Goal: Task Accomplishment & Management: Manage account settings

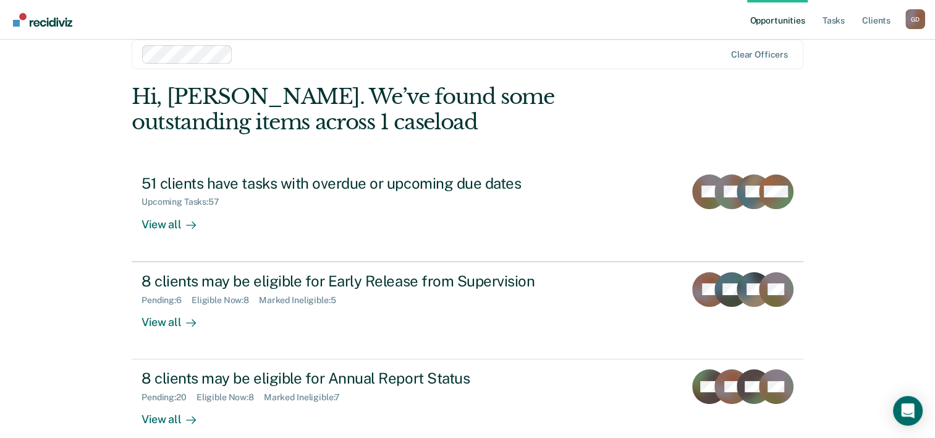
scroll to position [38, 0]
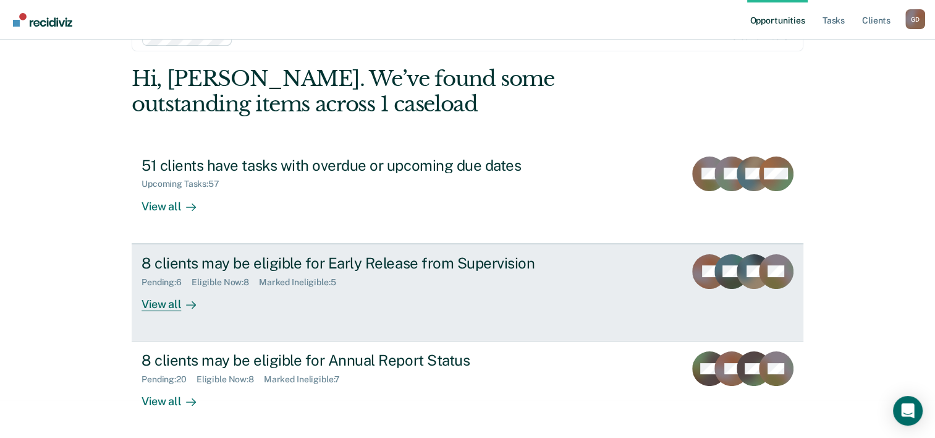
click at [157, 300] on div "View all" at bounding box center [176, 299] width 69 height 24
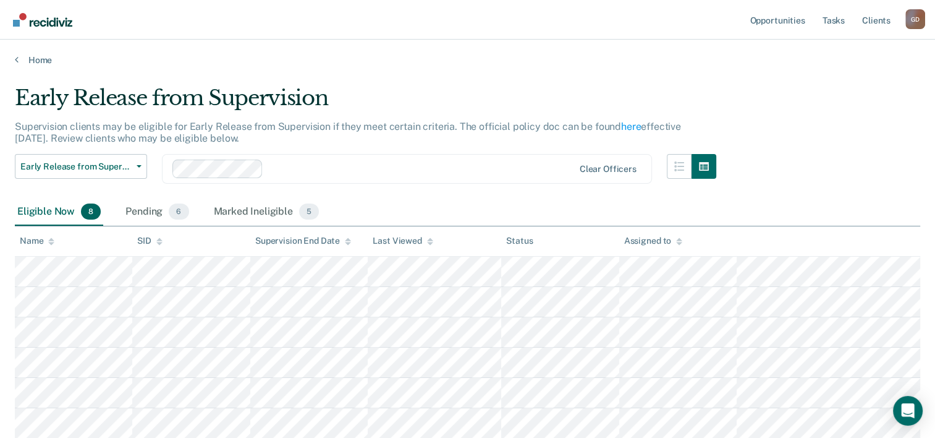
scroll to position [38, 0]
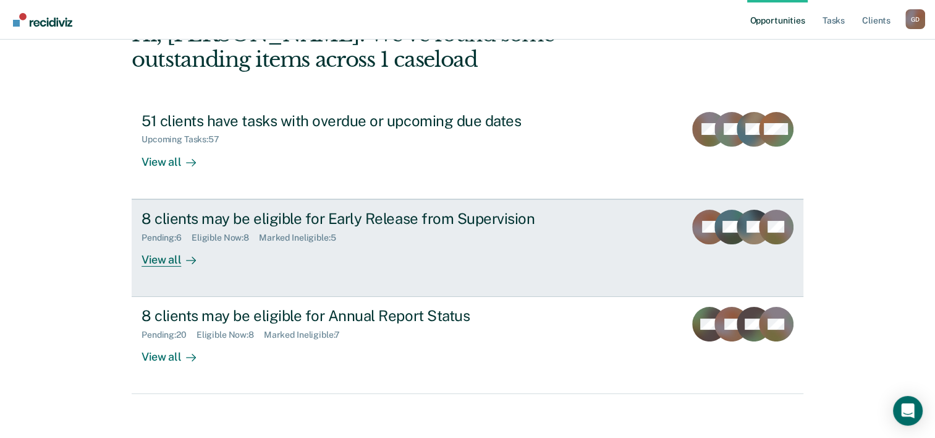
scroll to position [87, 0]
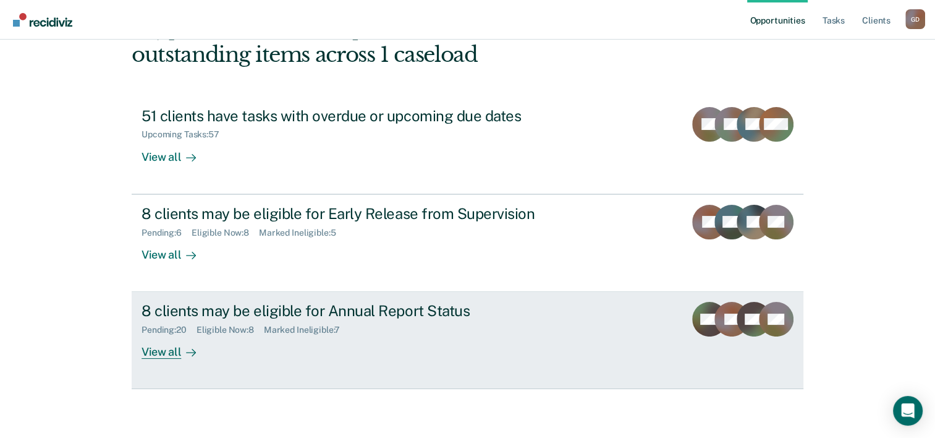
click at [159, 351] on div "View all" at bounding box center [176, 347] width 69 height 24
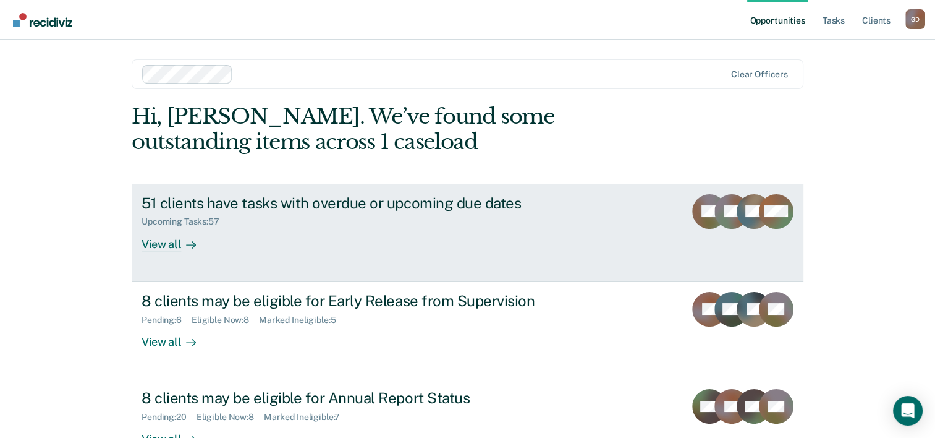
click at [163, 241] on div "View all" at bounding box center [176, 239] width 69 height 24
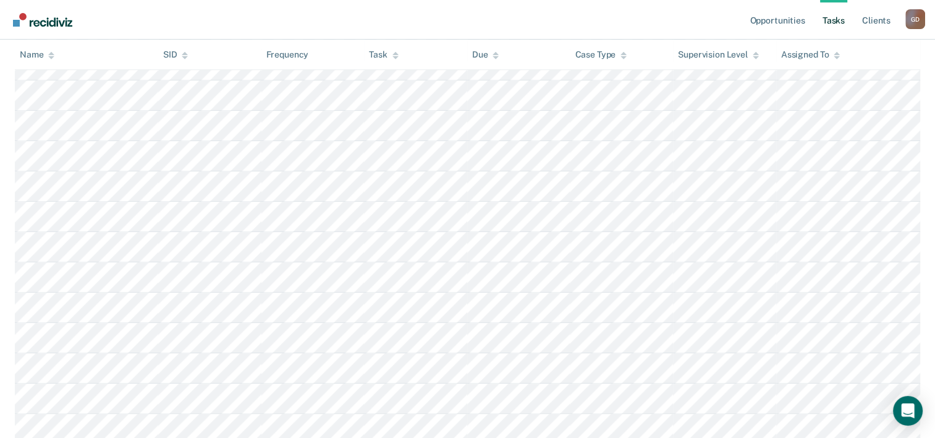
scroll to position [1483, 0]
